Goal: Task Accomplishment & Management: Use online tool/utility

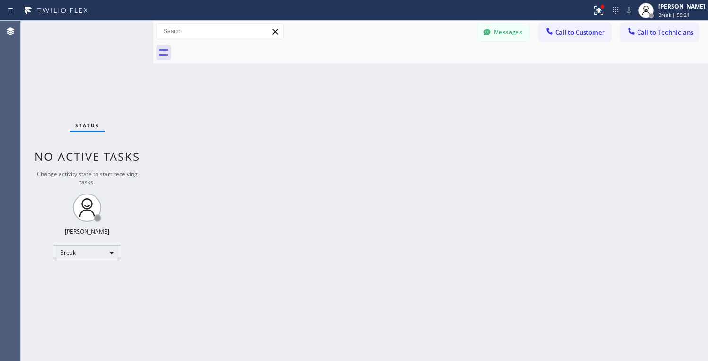
click at [98, 250] on div "Break" at bounding box center [87, 252] width 66 height 15
click at [87, 288] on li "Unavailable" at bounding box center [86, 289] width 64 height 11
click at [93, 253] on div "Break" at bounding box center [87, 252] width 66 height 15
click at [576, 215] on div at bounding box center [354, 180] width 708 height 361
click at [84, 259] on div "Unavailable" at bounding box center [87, 252] width 66 height 15
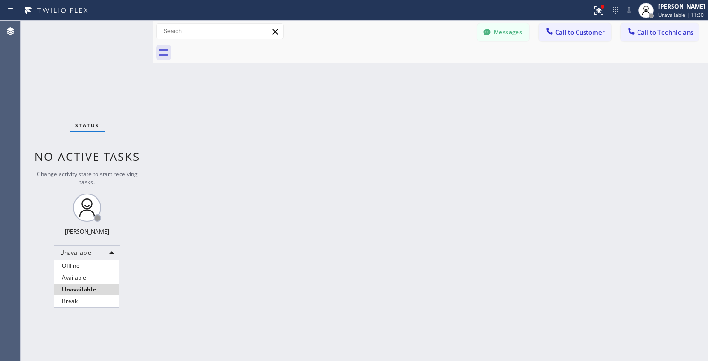
drag, startPoint x: 95, startPoint y: 275, endPoint x: 118, endPoint y: 261, distance: 26.8
click at [95, 275] on li "Available" at bounding box center [86, 277] width 64 height 11
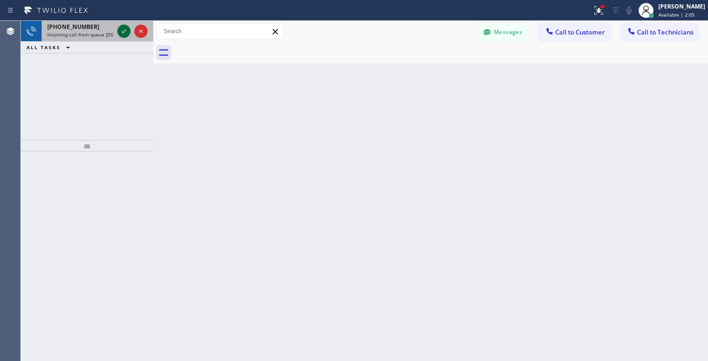
click at [126, 28] on icon at bounding box center [123, 31] width 11 height 11
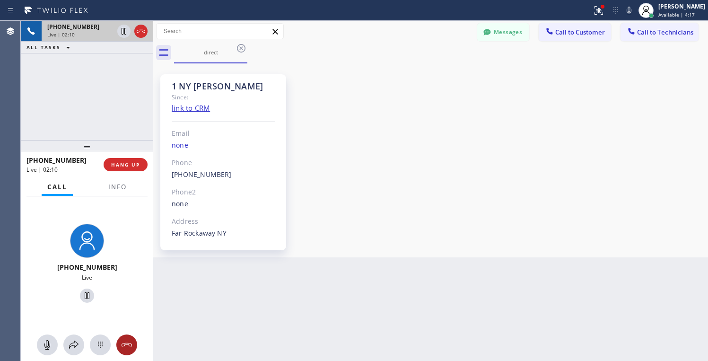
click at [124, 346] on icon at bounding box center [126, 344] width 11 height 11
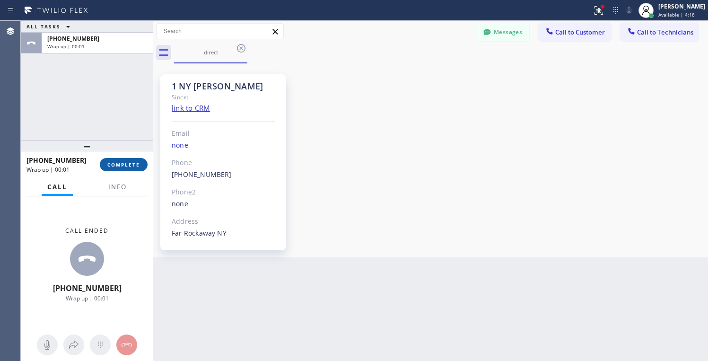
click at [130, 169] on button "COMPLETE" at bounding box center [124, 164] width 48 height 13
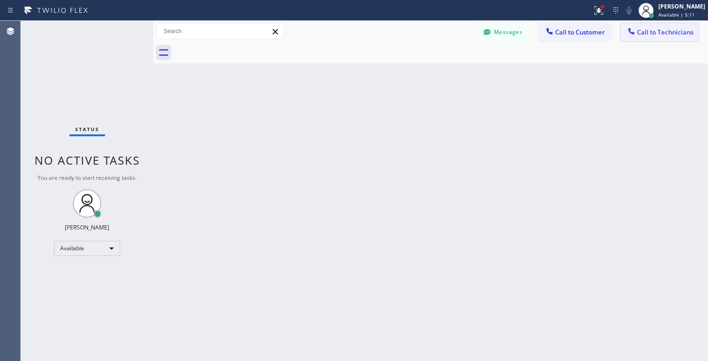
click at [658, 32] on span "Call to Technicians" at bounding box center [665, 32] width 56 height 9
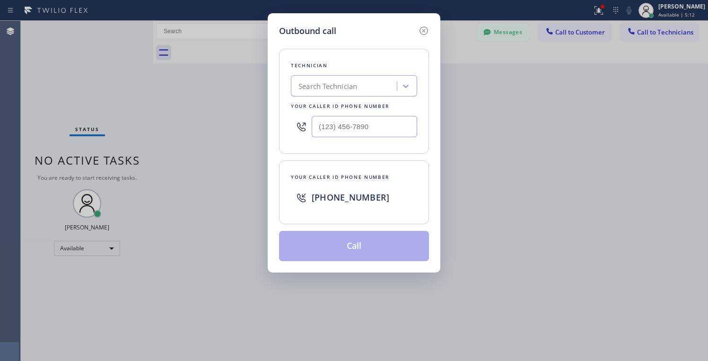
click at [379, 88] on div "Search Technician" at bounding box center [345, 86] width 103 height 17
type input "[PERSON_NAME]"
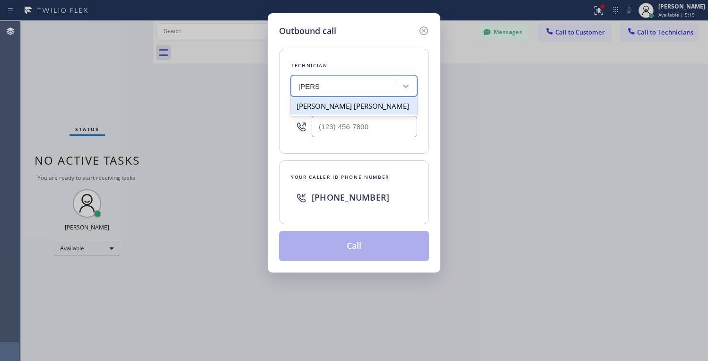
click at [363, 105] on div "[PERSON_NAME] [PERSON_NAME]" at bounding box center [354, 105] width 126 height 17
type input "[PHONE_NUMBER]"
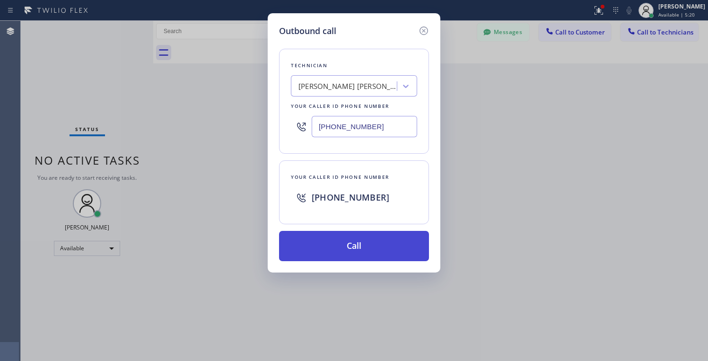
drag, startPoint x: 376, startPoint y: 244, endPoint x: 377, endPoint y: 238, distance: 5.2
click at [375, 244] on button "Call" at bounding box center [354, 246] width 150 height 30
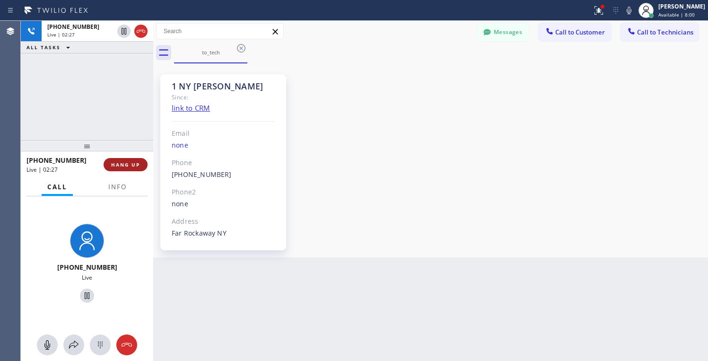
click at [126, 167] on span "HANG UP" at bounding box center [125, 164] width 29 height 7
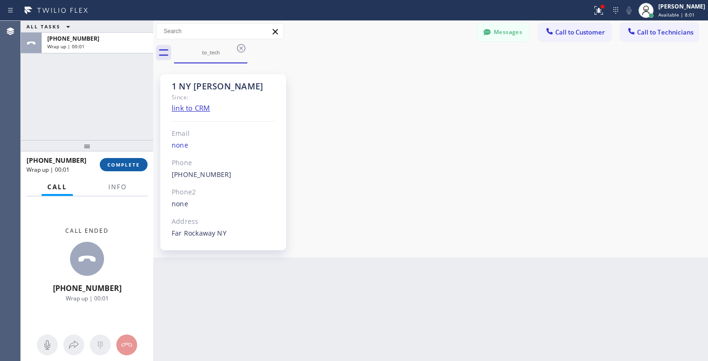
click at [129, 165] on span "COMPLETE" at bounding box center [123, 164] width 33 height 7
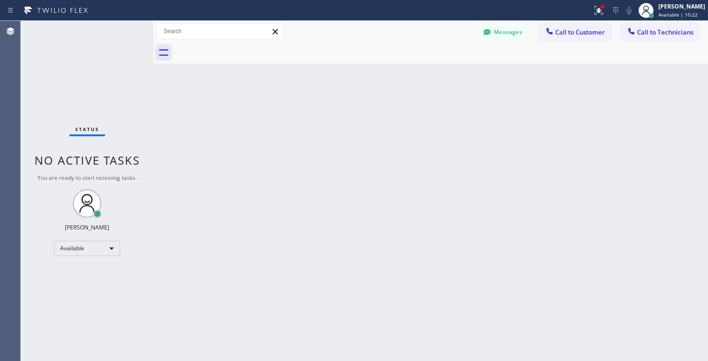
click at [167, 53] on icon at bounding box center [163, 52] width 15 height 15
click at [515, 35] on button "Messages" at bounding box center [503, 32] width 52 height 18
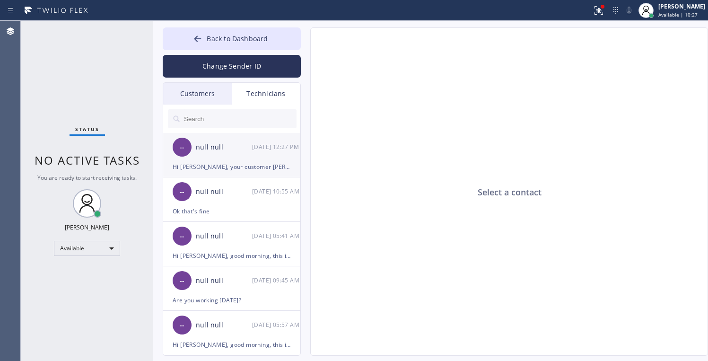
click at [212, 158] on div "-- null null [DATE] 12:27 PM" at bounding box center [232, 147] width 138 height 28
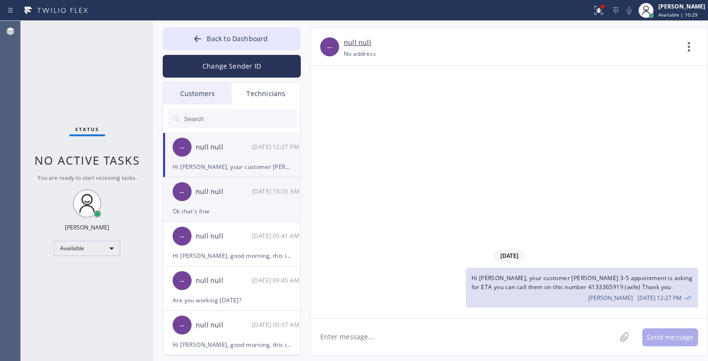
click at [232, 212] on div "Ok that's fine" at bounding box center [232, 211] width 118 height 11
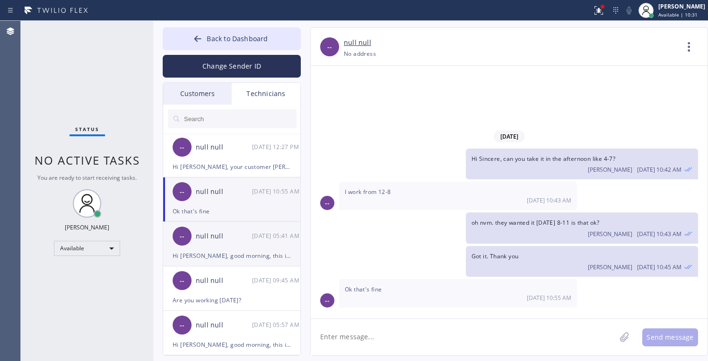
click at [226, 240] on div "null null" at bounding box center [224, 236] width 56 height 11
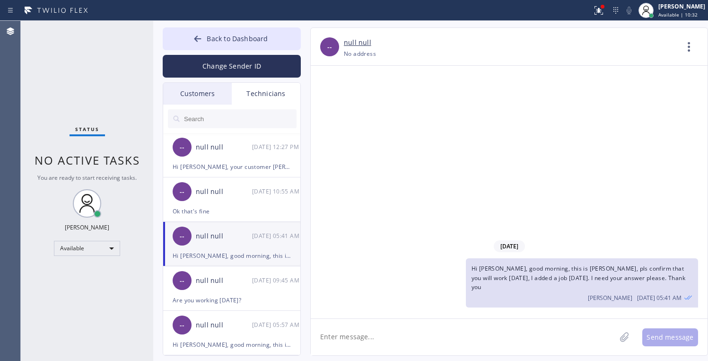
scroll to position [47, 0]
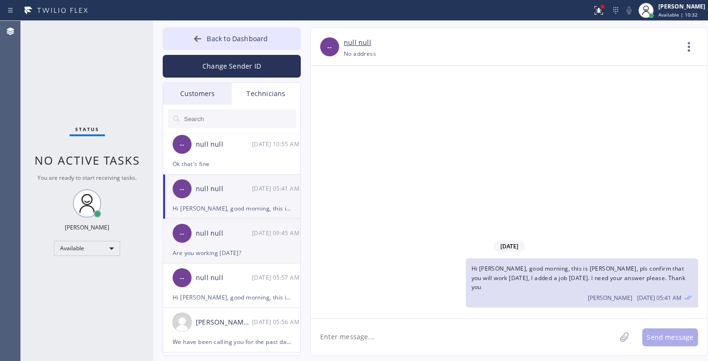
click at [231, 250] on div "Are you working [DATE]?" at bounding box center [232, 252] width 118 height 11
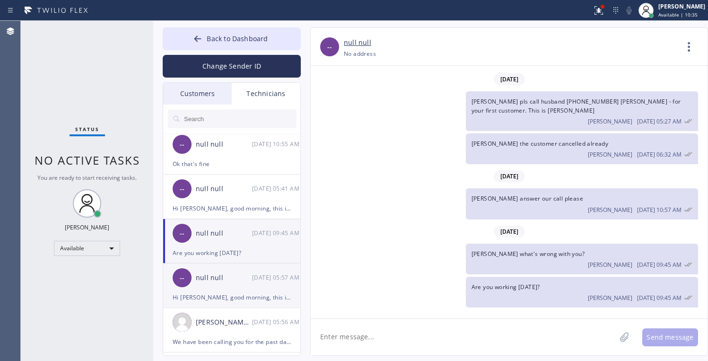
click at [227, 292] on div "Hi [PERSON_NAME], good morning, this is [PERSON_NAME] from Home Alliance Dispat…" at bounding box center [232, 297] width 118 height 11
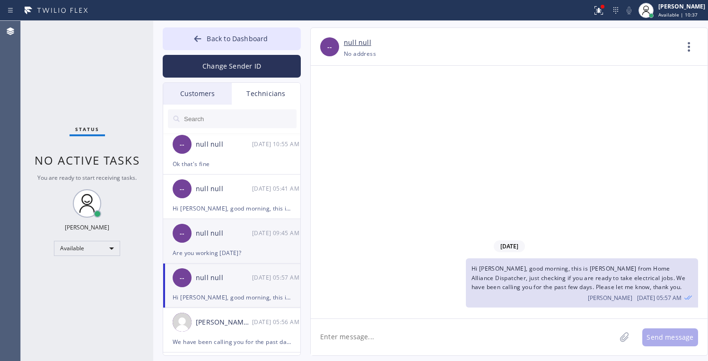
click at [213, 251] on div "Are you working [DATE]?" at bounding box center [232, 252] width 118 height 11
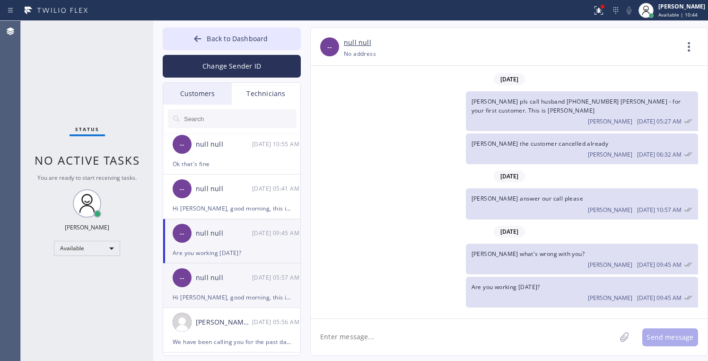
scroll to position [95, 0]
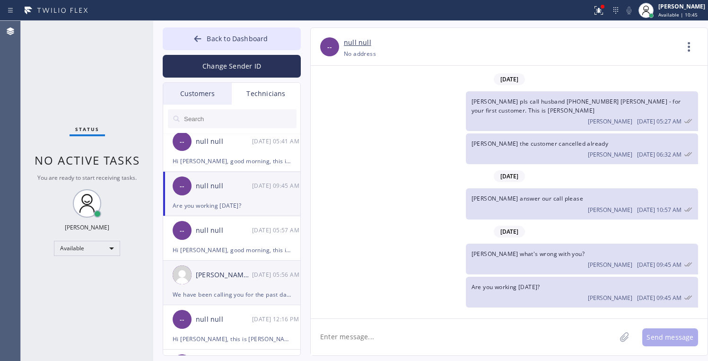
click at [227, 272] on div "[PERSON_NAME] [PERSON_NAME]" at bounding box center [224, 275] width 56 height 11
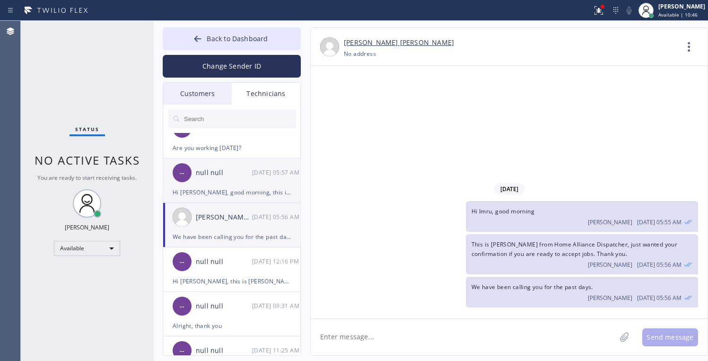
scroll to position [237, 0]
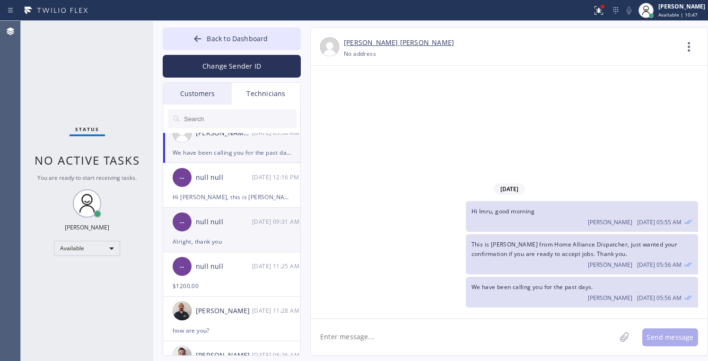
click at [224, 232] on div "-- null null [DATE] 09:31 AM" at bounding box center [232, 222] width 138 height 28
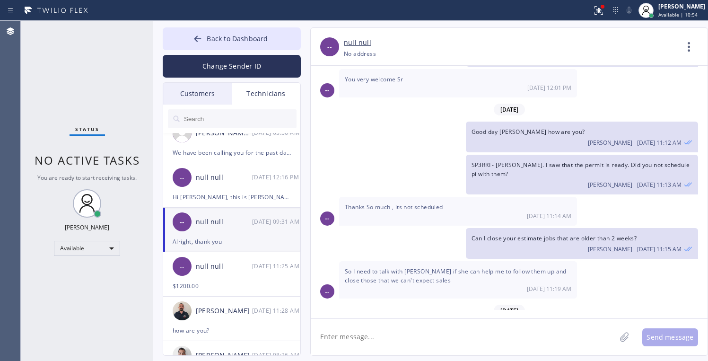
scroll to position [587, 0]
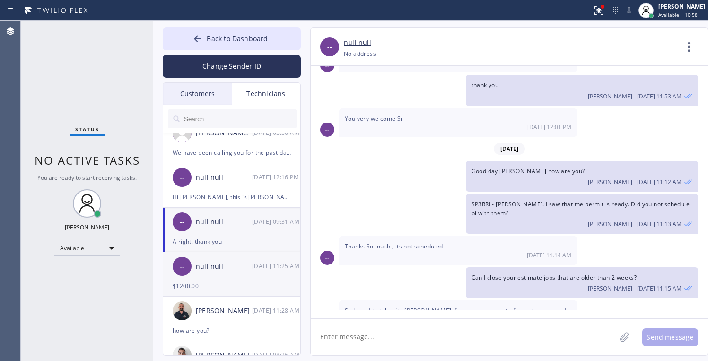
click at [220, 284] on div "$1200.00" at bounding box center [232, 286] width 118 height 11
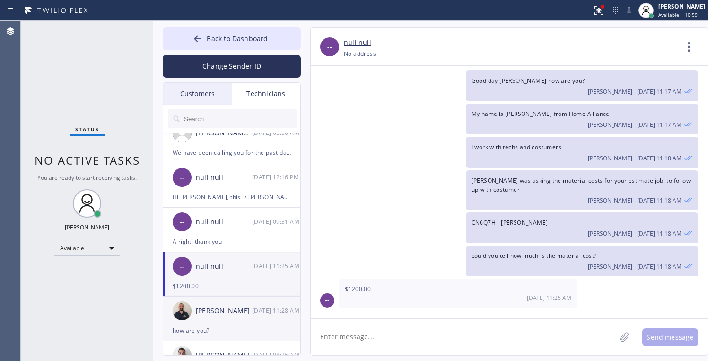
click at [221, 332] on div "how are you?" at bounding box center [232, 330] width 118 height 11
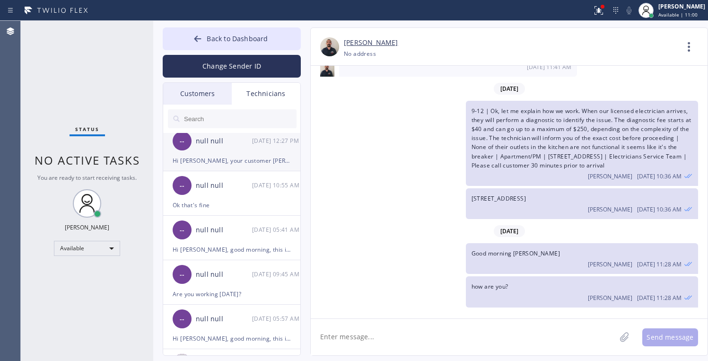
scroll to position [0, 0]
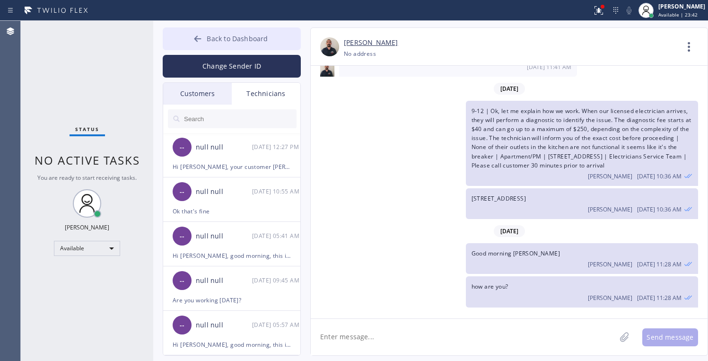
click at [200, 43] on icon at bounding box center [197, 38] width 9 height 9
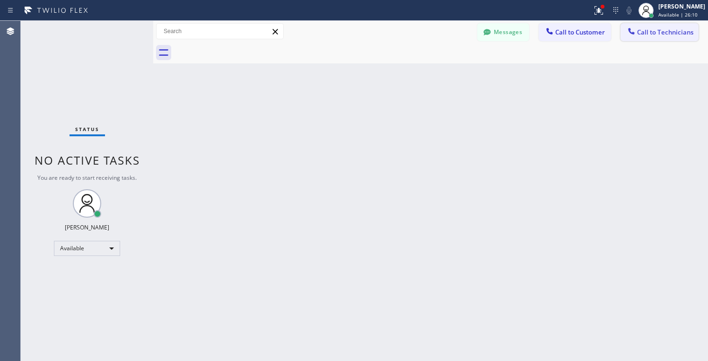
click at [660, 29] on span "Call to Technicians" at bounding box center [665, 32] width 56 height 9
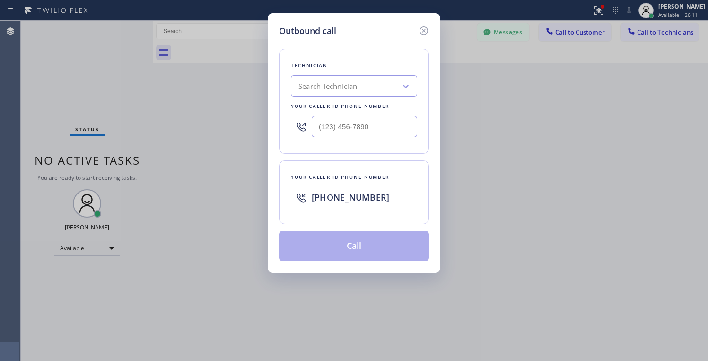
click at [380, 84] on div "Search Technician" at bounding box center [345, 86] width 103 height 17
type input "[PERSON_NAME]"
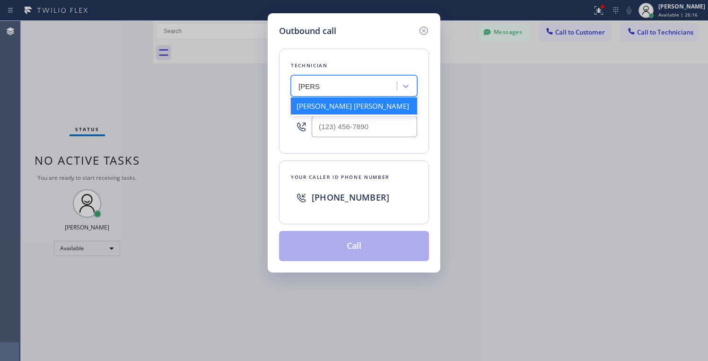
click at [354, 109] on div "[PERSON_NAME] [PERSON_NAME]" at bounding box center [354, 105] width 126 height 17
type input "[PHONE_NUMBER]"
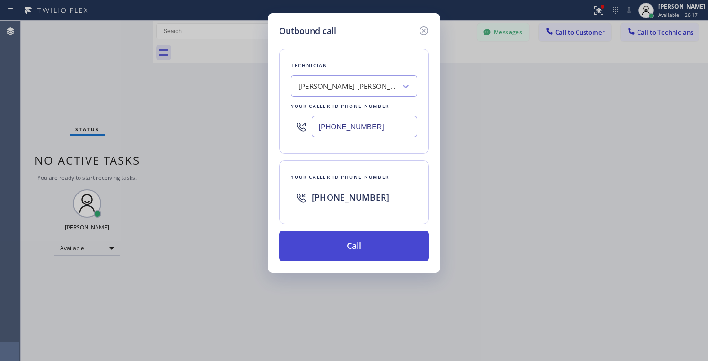
click at [348, 251] on button "Call" at bounding box center [354, 246] width 150 height 30
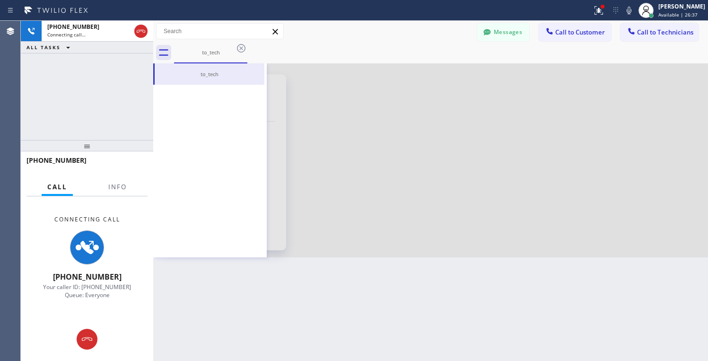
click at [251, 314] on div "Back to Dashboard Change Sender ID Customers Technicians [PERSON_NAME] [PERSON_…" at bounding box center [430, 191] width 555 height 340
click at [326, 177] on div at bounding box center [430, 160] width 555 height 194
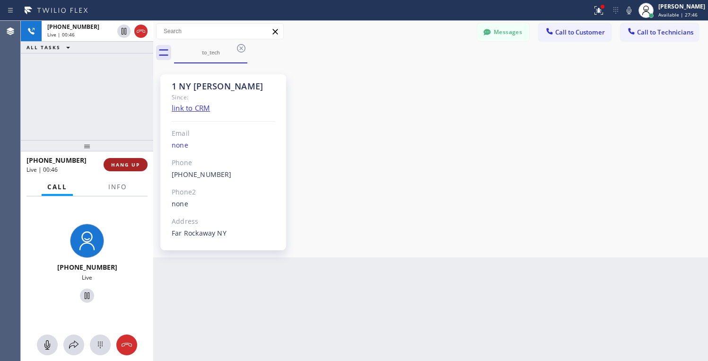
click at [132, 166] on span "HANG UP" at bounding box center [125, 164] width 29 height 7
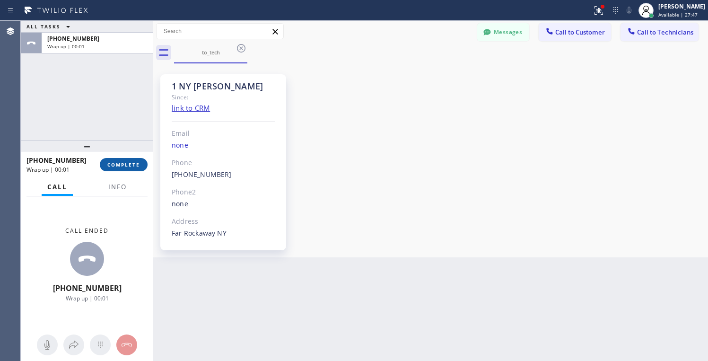
click at [132, 167] on span "COMPLETE" at bounding box center [123, 164] width 33 height 7
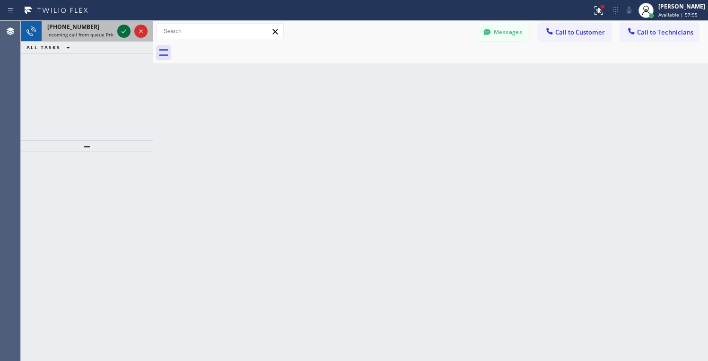
click at [119, 31] on icon at bounding box center [123, 31] width 11 height 11
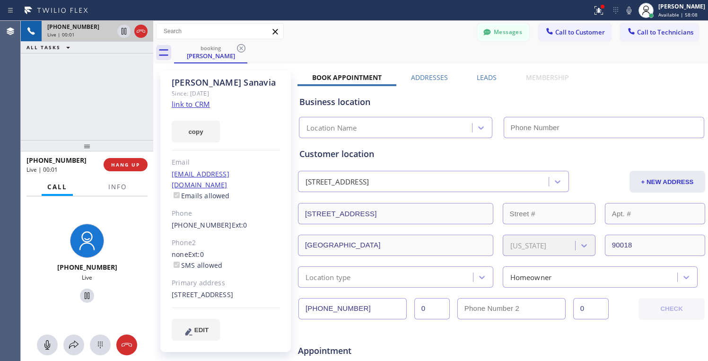
type input "[PHONE_NUMBER]"
click at [179, 107] on link "link to CRM" at bounding box center [191, 103] width 38 height 9
click at [131, 165] on span "HANG UP" at bounding box center [125, 164] width 29 height 7
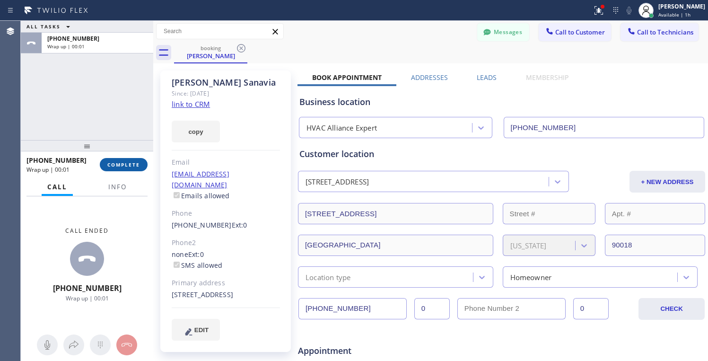
click at [137, 168] on button "COMPLETE" at bounding box center [124, 164] width 48 height 13
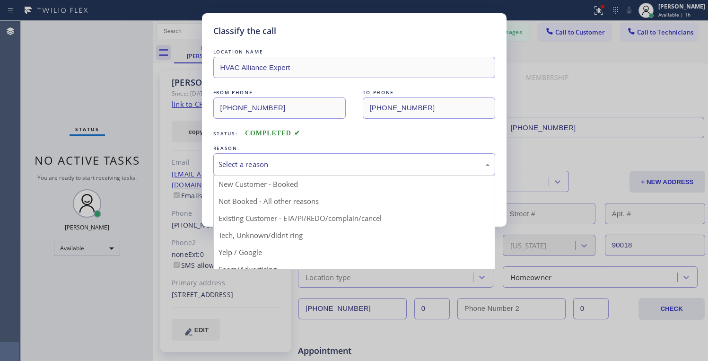
click at [259, 164] on div "Select a reason" at bounding box center [355, 164] width 272 height 11
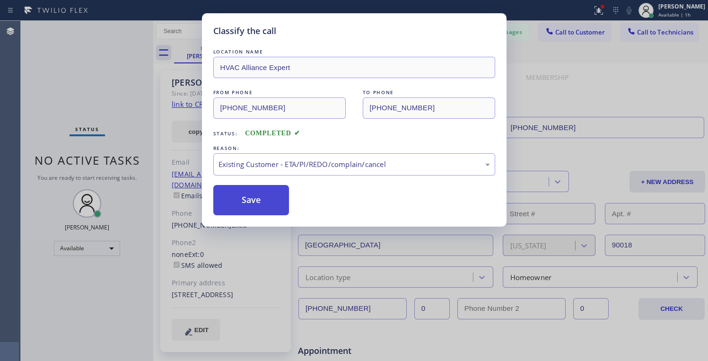
click at [241, 202] on button "Save" at bounding box center [251, 200] width 76 height 30
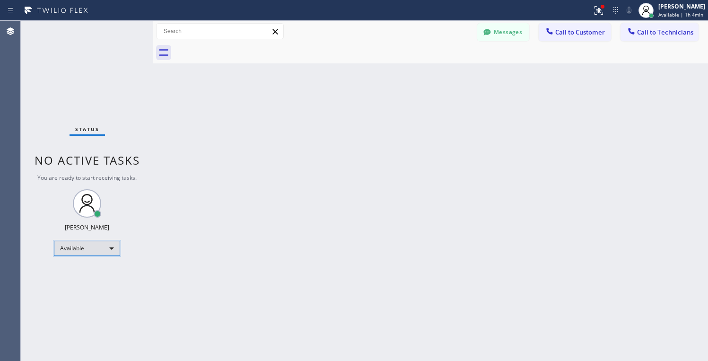
click at [84, 247] on div "Available" at bounding box center [87, 248] width 66 height 15
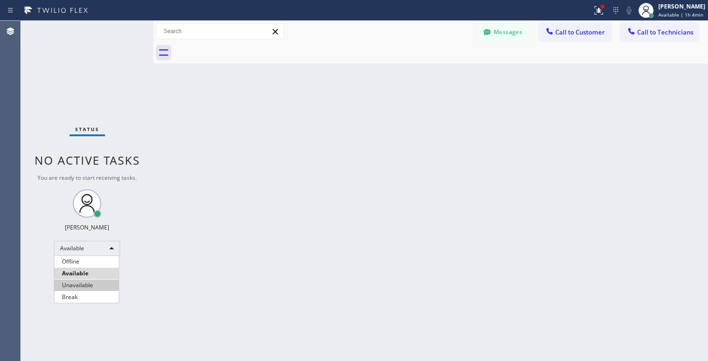
click at [82, 289] on li "Unavailable" at bounding box center [86, 285] width 64 height 11
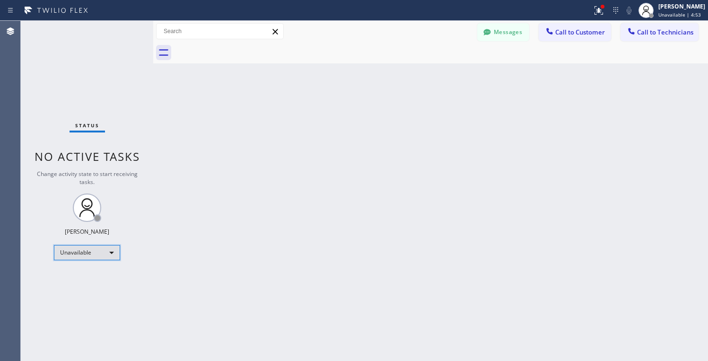
click at [81, 258] on div "Unavailable" at bounding box center [87, 252] width 66 height 15
click at [65, 276] on li "Available" at bounding box center [86, 277] width 64 height 11
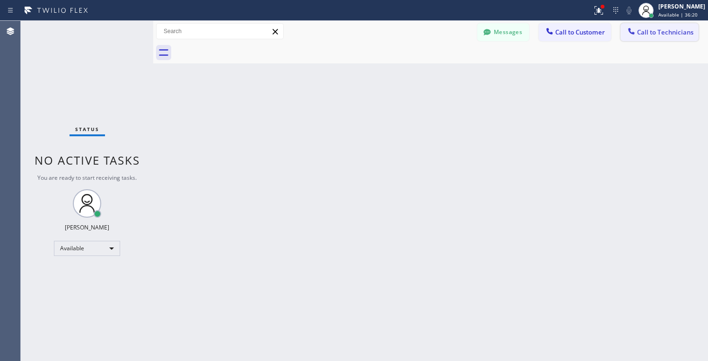
click at [652, 28] on span "Call to Technicians" at bounding box center [665, 32] width 56 height 9
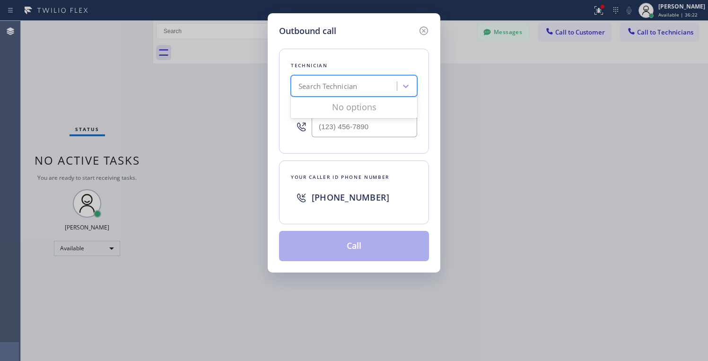
click at [375, 82] on div "Search Technician" at bounding box center [345, 86] width 103 height 17
type input "[PERSON_NAME]"
click at [340, 107] on div "[PERSON_NAME]" at bounding box center [354, 105] width 126 height 17
type input "[PHONE_NUMBER]"
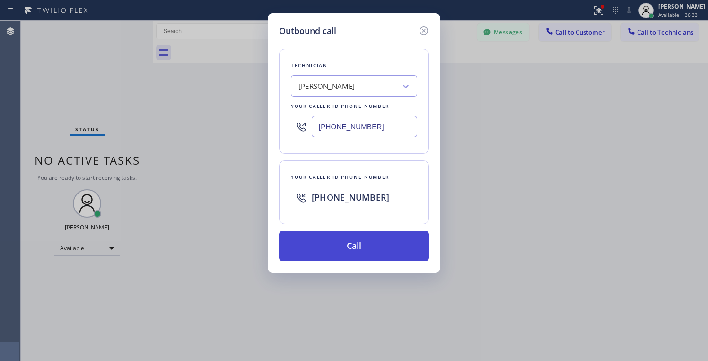
click at [311, 256] on button "Call" at bounding box center [354, 246] width 150 height 30
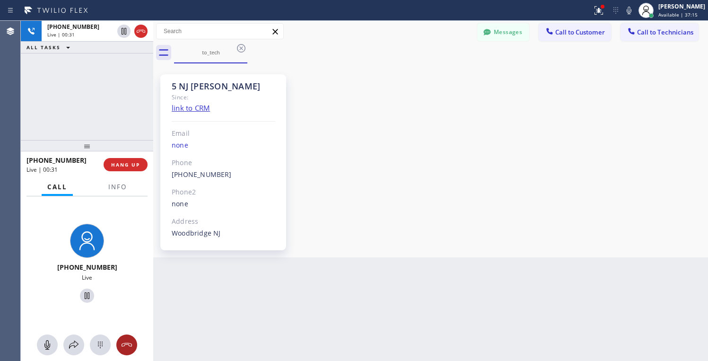
click at [127, 348] on icon at bounding box center [126, 344] width 11 height 11
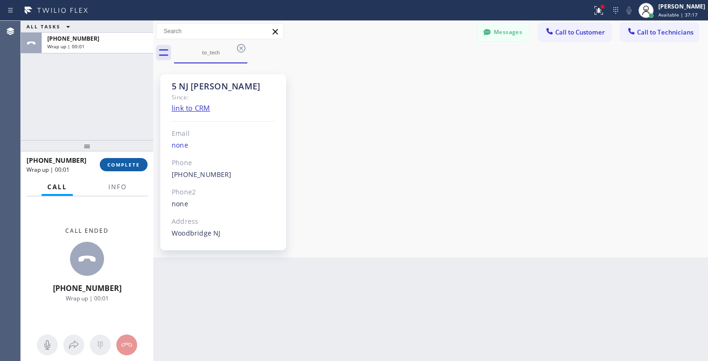
click at [121, 163] on span "COMPLETE" at bounding box center [123, 164] width 33 height 7
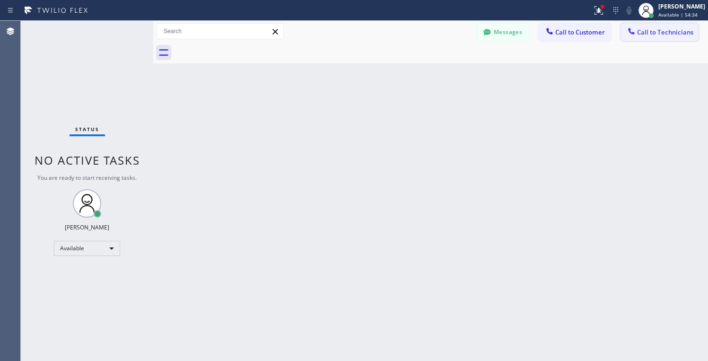
click at [661, 34] on span "Call to Technicians" at bounding box center [665, 32] width 56 height 9
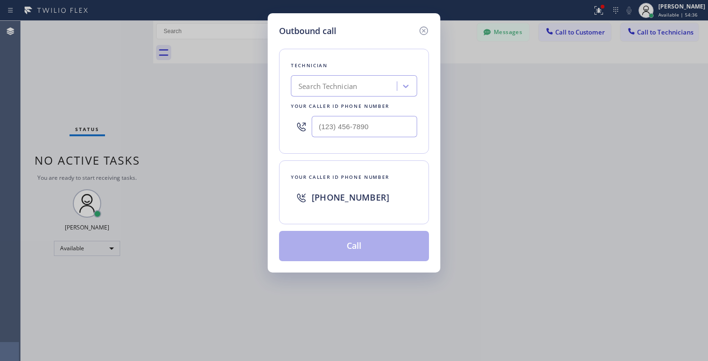
click at [343, 90] on div "Search Technician" at bounding box center [328, 86] width 59 height 11
click at [348, 86] on div "Search Technician" at bounding box center [328, 86] width 59 height 11
click at [349, 86] on div "Search Technician" at bounding box center [328, 86] width 59 height 11
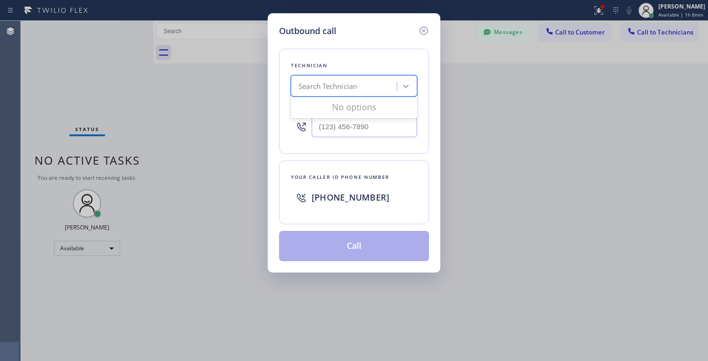
click at [352, 93] on div "Search Technician" at bounding box center [345, 86] width 103 height 17
type input "[PERSON_NAME]"
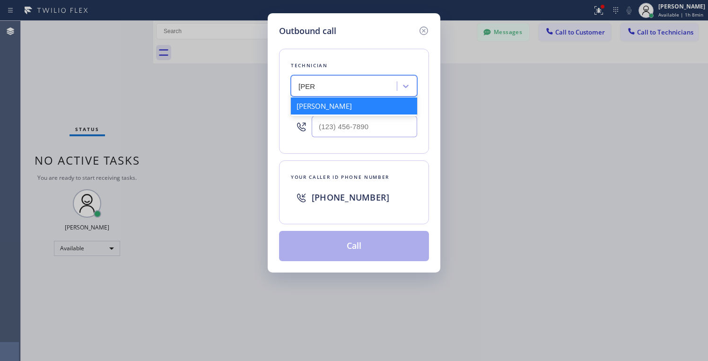
click at [341, 112] on div "[PERSON_NAME]" at bounding box center [354, 105] width 126 height 17
type input "[PHONE_NUMBER]"
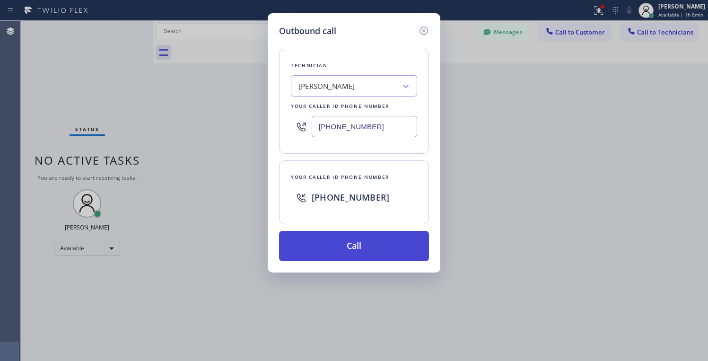
click at [353, 246] on button "Call" at bounding box center [354, 246] width 150 height 30
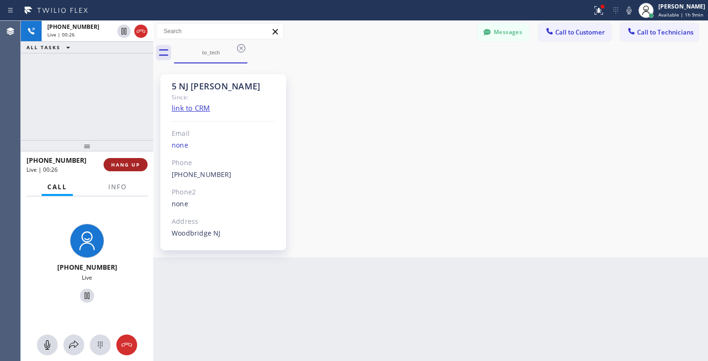
click at [123, 165] on span "HANG UP" at bounding box center [125, 164] width 29 height 7
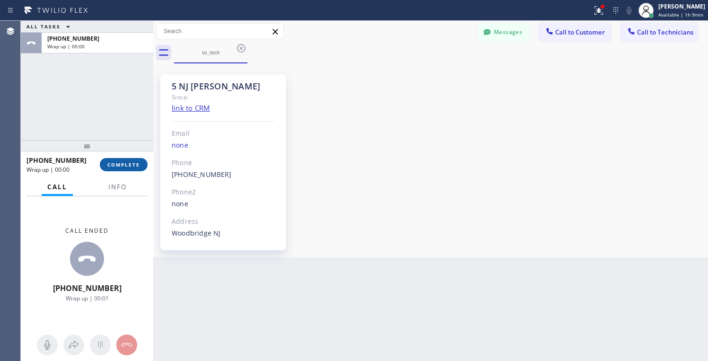
click at [125, 164] on span "COMPLETE" at bounding box center [123, 164] width 33 height 7
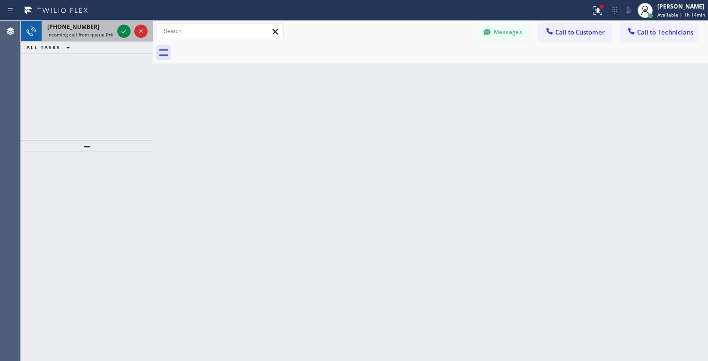
click at [121, 35] on icon at bounding box center [123, 31] width 11 height 11
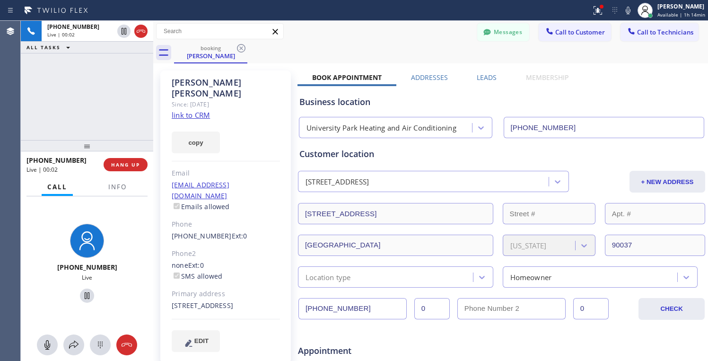
type input "[PHONE_NUMBER]"
click at [199, 110] on link "link to CRM" at bounding box center [191, 114] width 38 height 9
click at [129, 162] on span "HANG UP" at bounding box center [125, 164] width 29 height 7
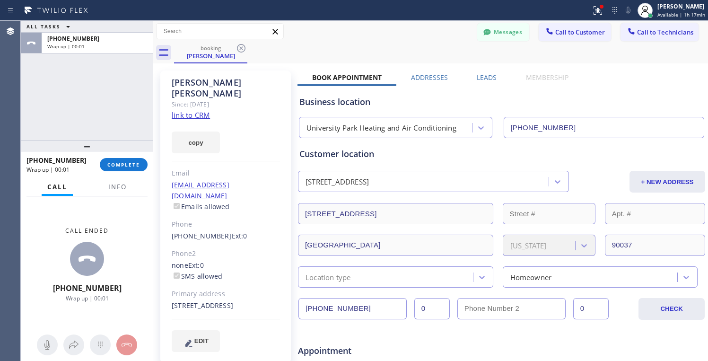
drag, startPoint x: 129, startPoint y: 161, endPoint x: 136, endPoint y: 153, distance: 10.7
click at [129, 161] on span "COMPLETE" at bounding box center [123, 164] width 33 height 7
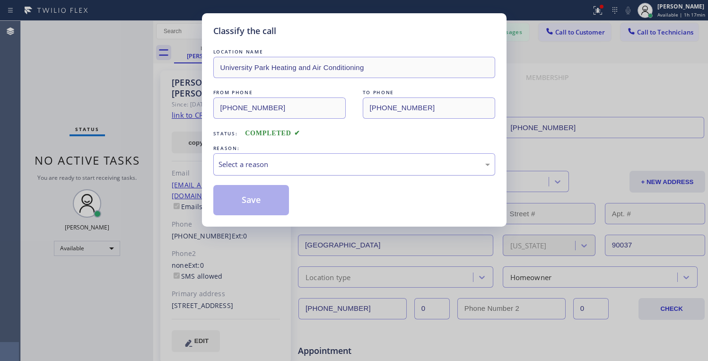
click at [282, 163] on div "Select a reason" at bounding box center [355, 164] width 272 height 11
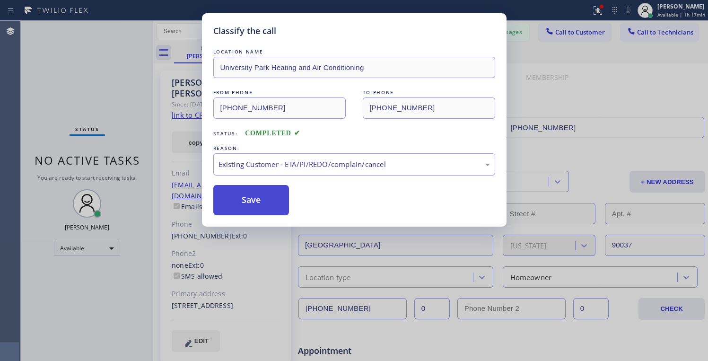
drag, startPoint x: 265, startPoint y: 203, endPoint x: 277, endPoint y: 196, distance: 14.0
click at [264, 203] on button "Save" at bounding box center [251, 200] width 76 height 30
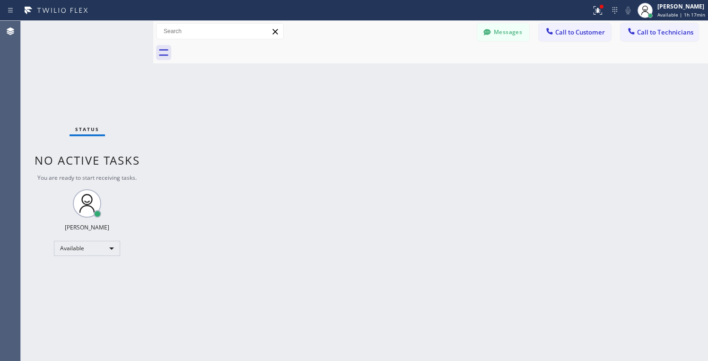
click at [83, 241] on div "Status No active tasks You are ready to start receiving tasks. Lyra Lauderez Av…" at bounding box center [87, 191] width 132 height 340
click at [88, 248] on div "Available" at bounding box center [87, 248] width 66 height 15
click at [83, 283] on li "Unavailable" at bounding box center [86, 285] width 64 height 11
